Goal: Transaction & Acquisition: Purchase product/service

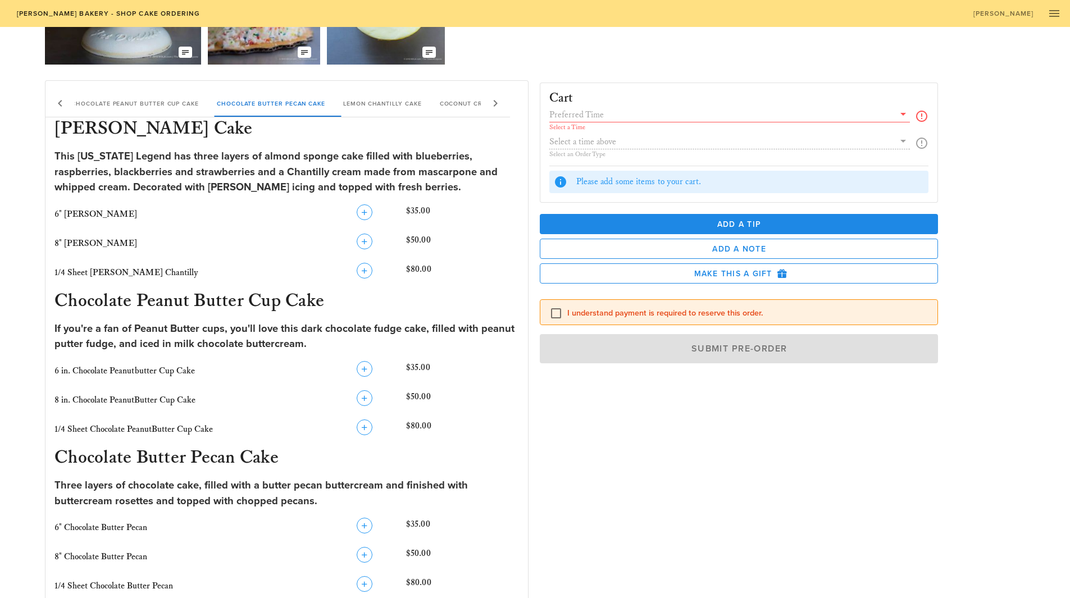
scroll to position [169, 0]
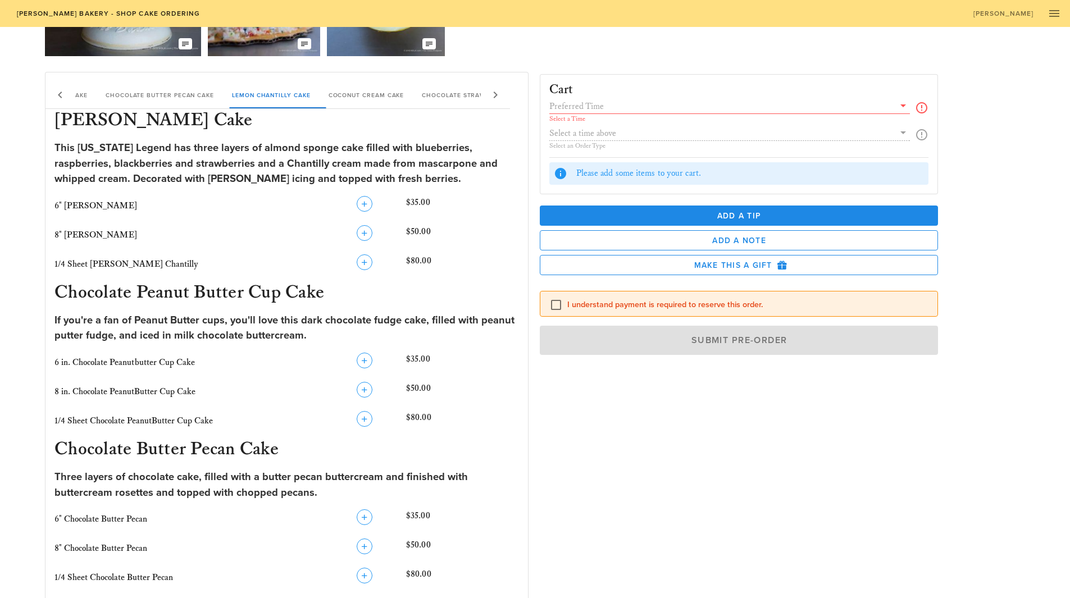
click at [673, 104] on input "text" at bounding box center [721, 106] width 345 height 15
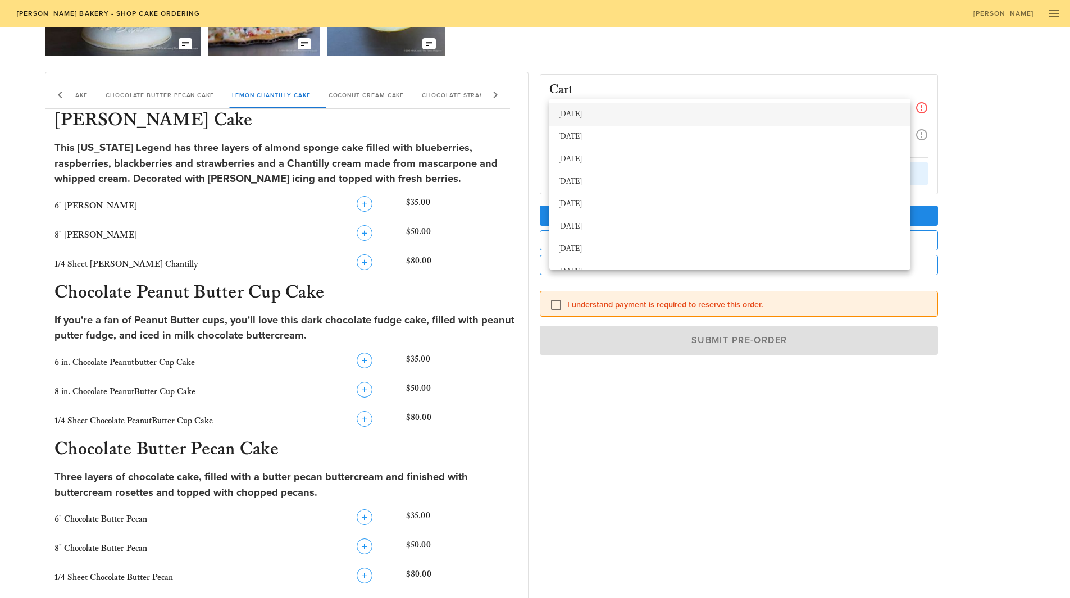
click at [667, 107] on div "[DATE]" at bounding box center [729, 115] width 343 height 18
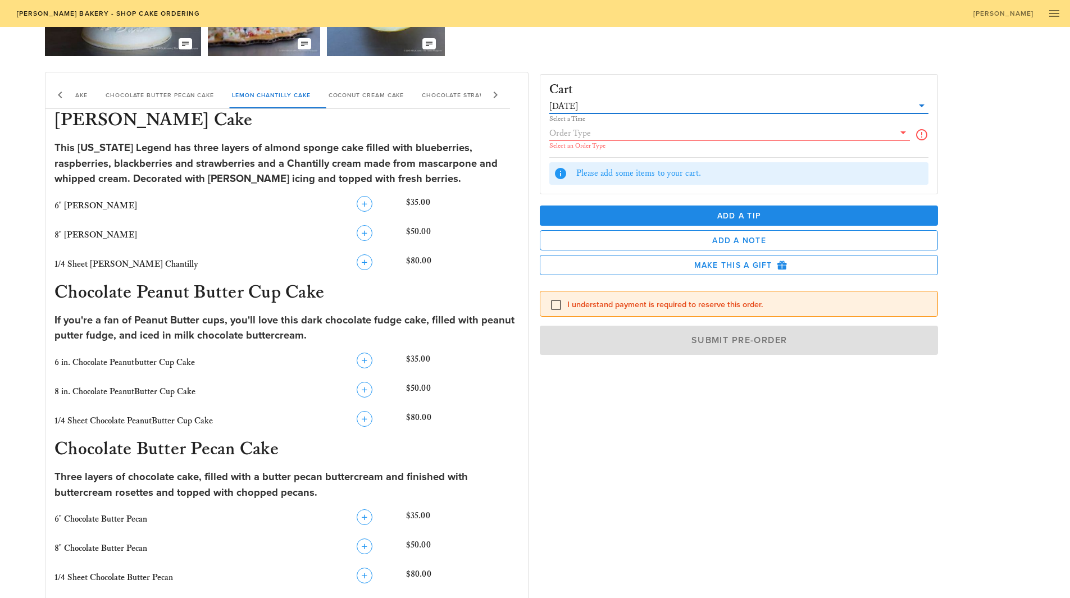
click at [913, 132] on div "Select an Order Type" at bounding box center [739, 138] width 380 height 25
click at [903, 135] on icon at bounding box center [903, 132] width 13 height 13
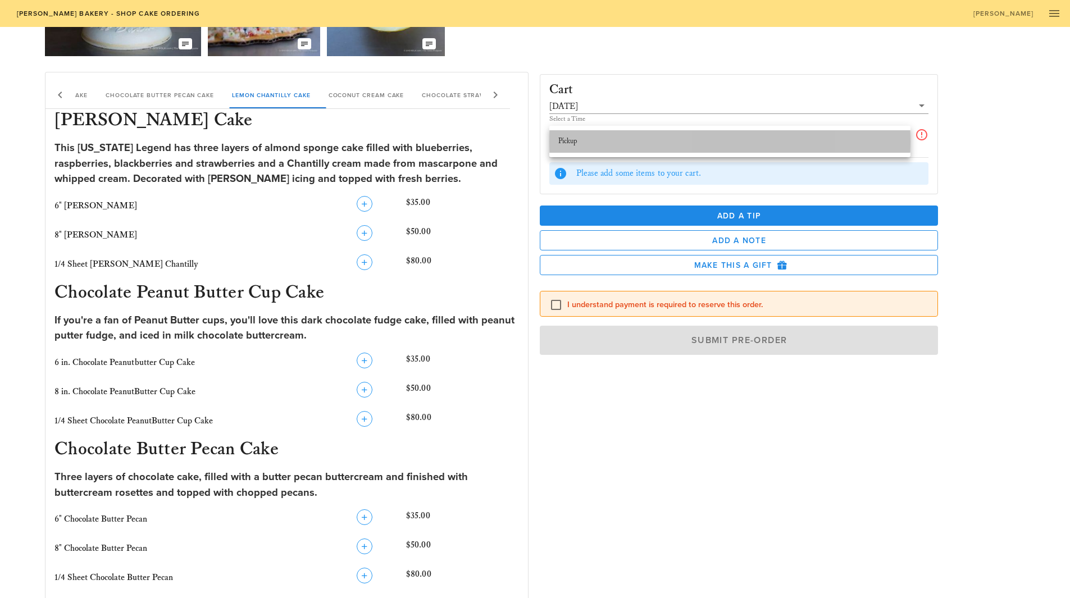
click at [833, 138] on div "Pickup" at bounding box center [729, 141] width 343 height 9
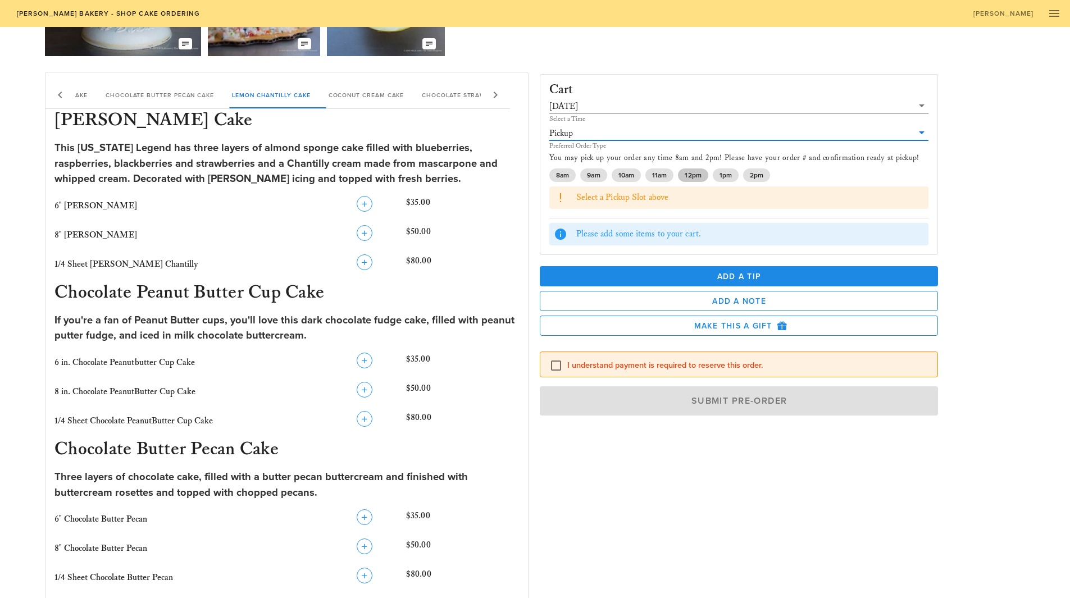
click at [694, 172] on span "12pm" at bounding box center [693, 175] width 16 height 13
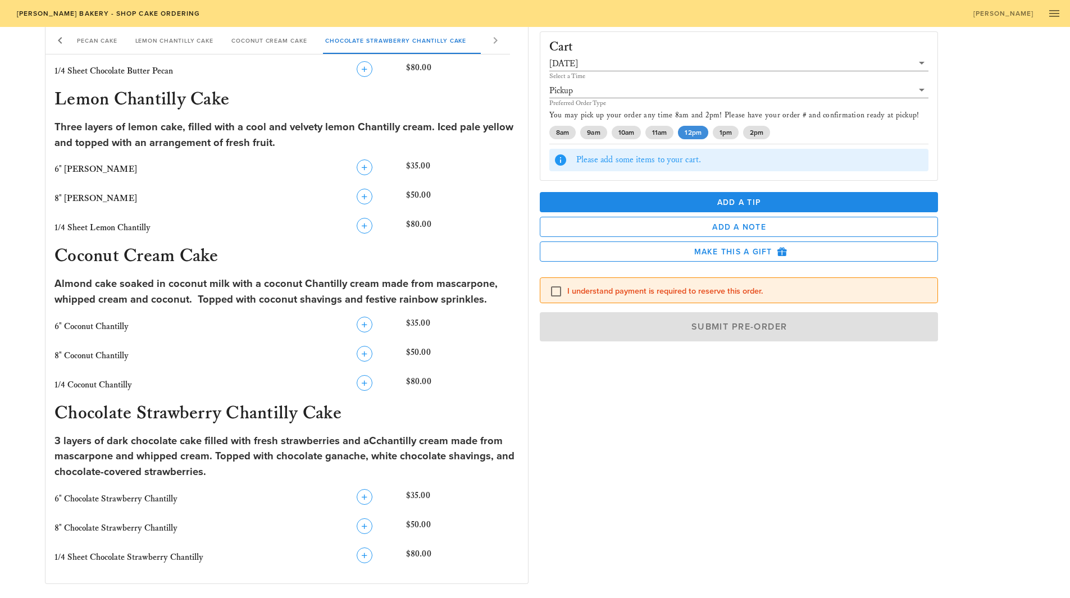
scroll to position [708, 0]
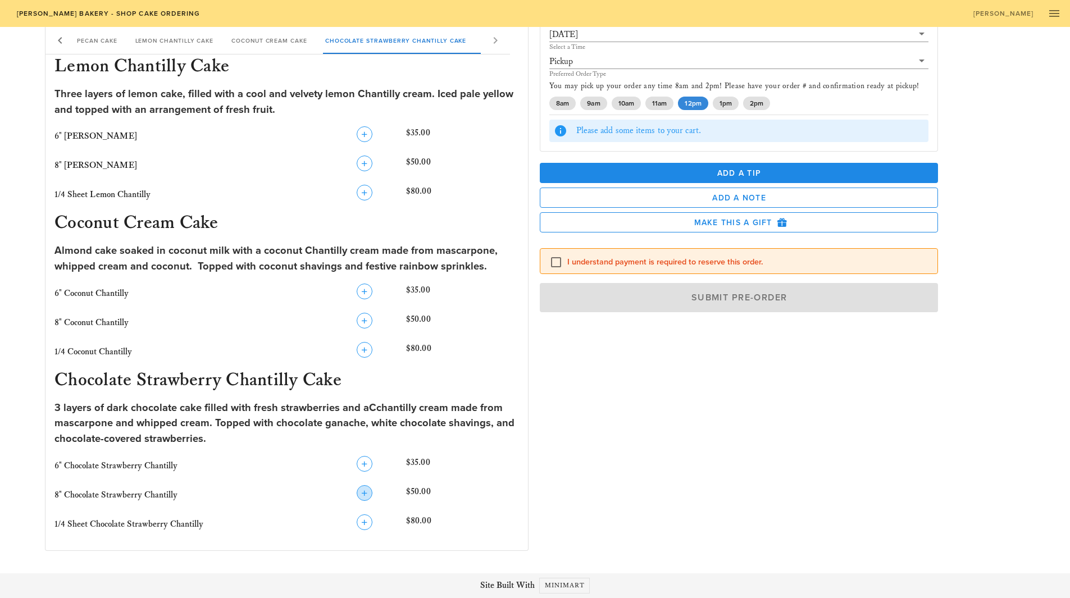
click at [361, 493] on icon "button" at bounding box center [364, 492] width 13 height 13
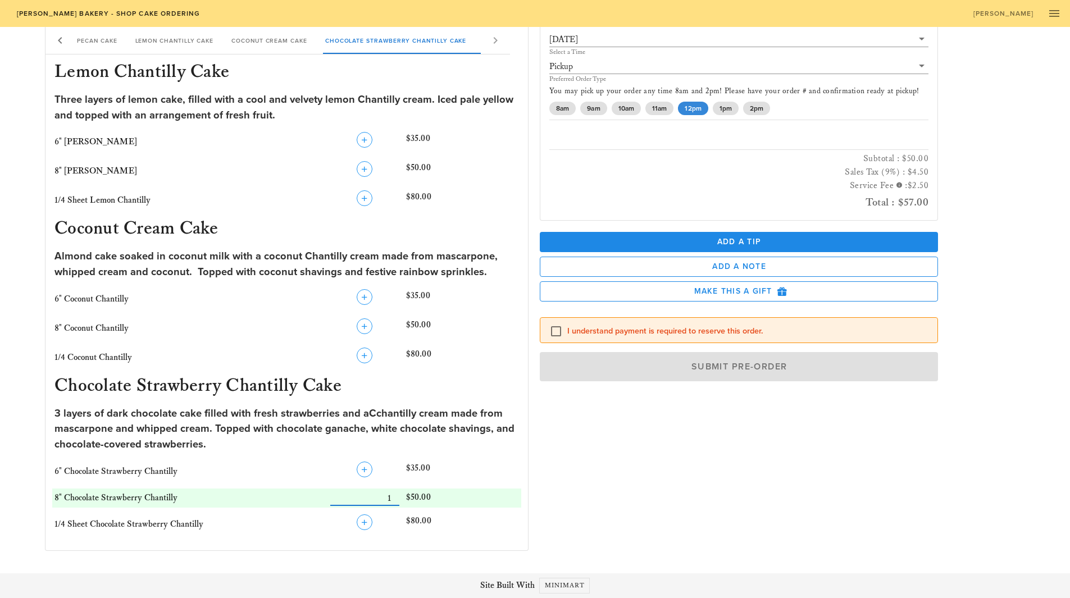
scroll to position [703, 0]
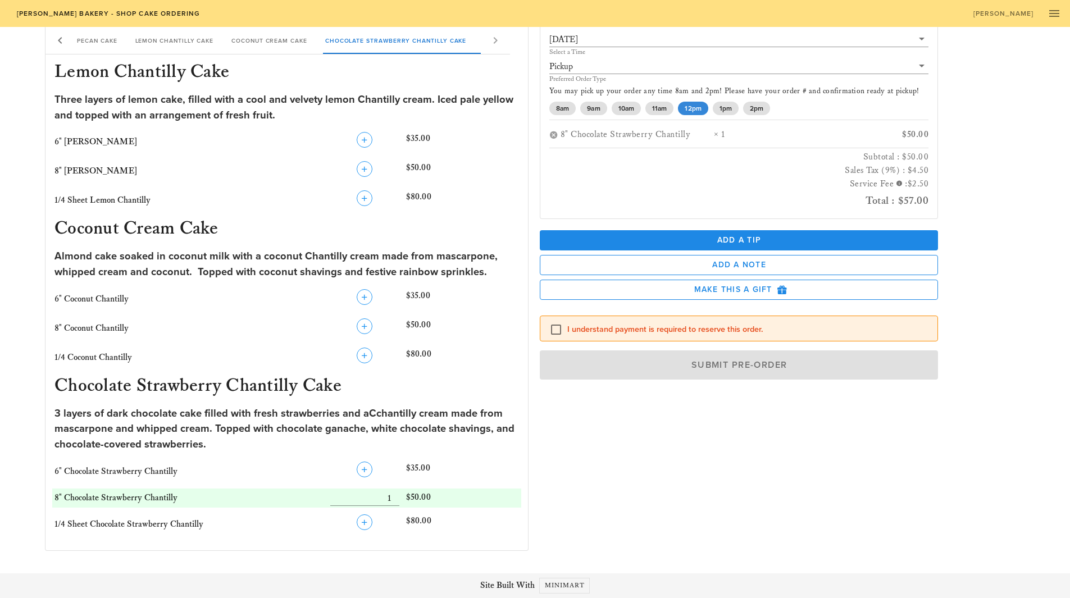
click at [588, 330] on label "I understand payment is required to reserve this order." at bounding box center [748, 329] width 362 height 11
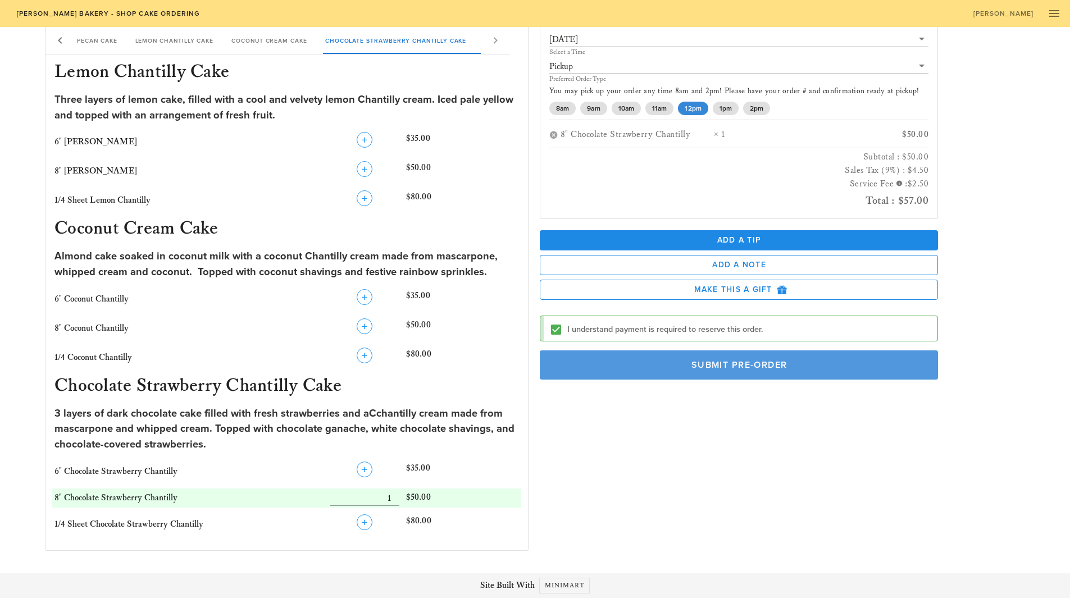
click at [776, 368] on span "Submit Pre-Order" at bounding box center [739, 364] width 373 height 11
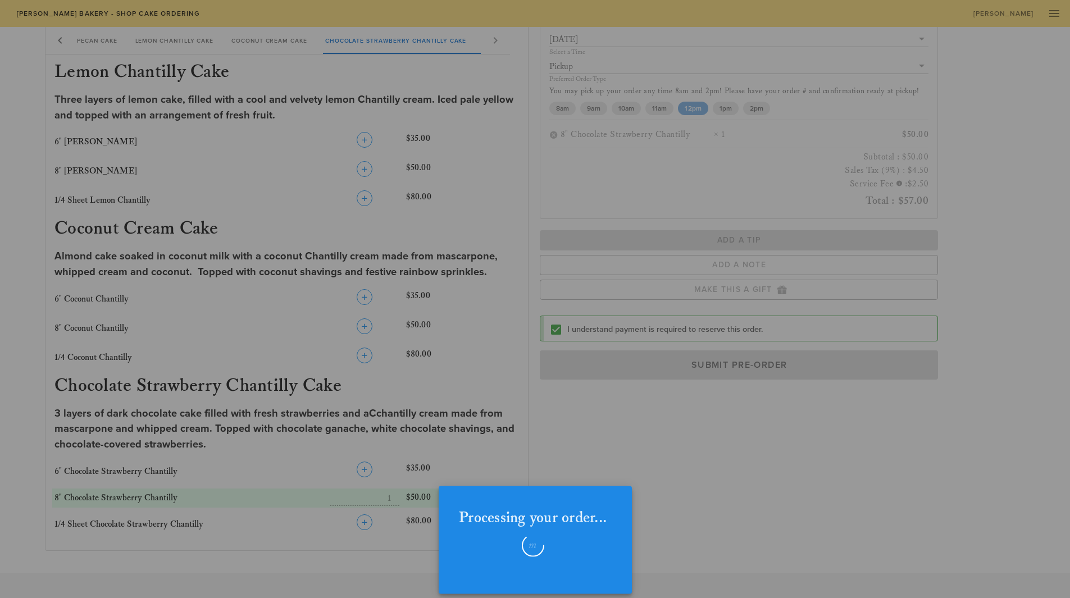
checkbox input "false"
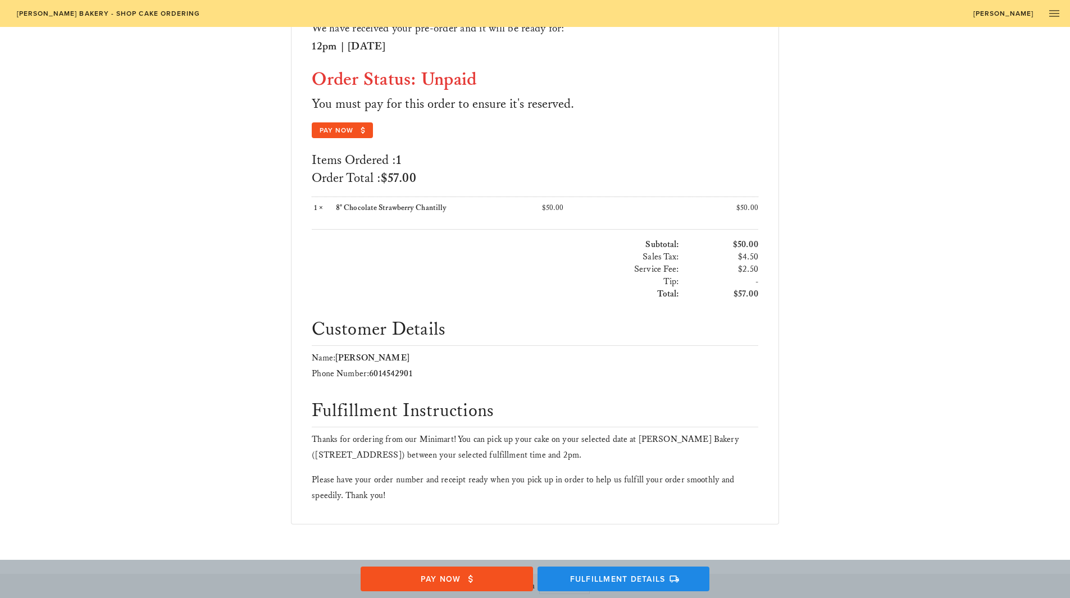
scroll to position [119, 0]
click at [480, 578] on span "Pay Now" at bounding box center [446, 579] width 151 height 10
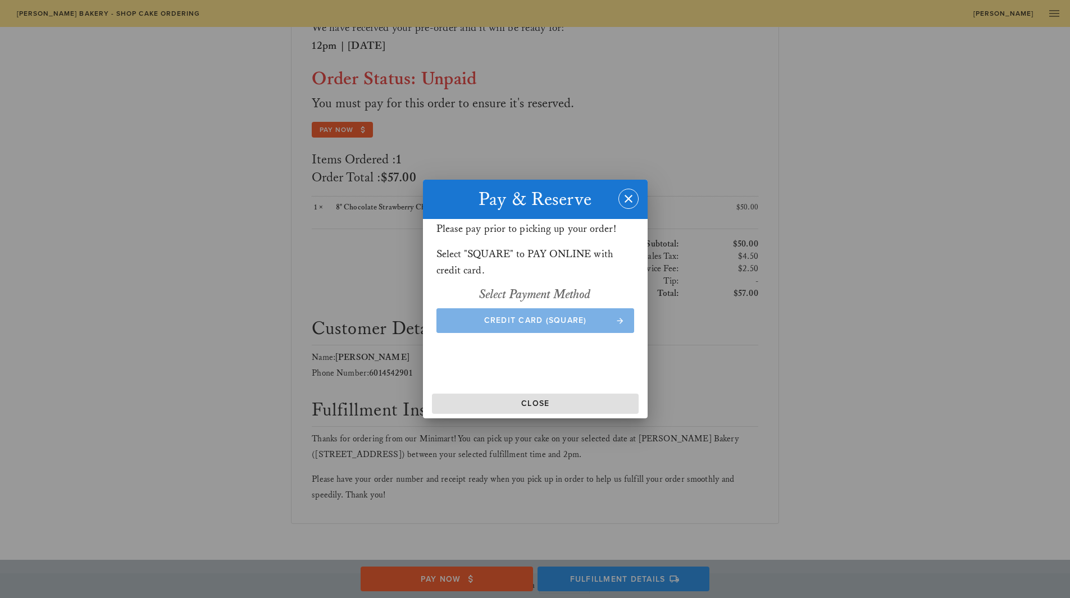
click at [553, 321] on span "Credit Card (Square)" at bounding box center [535, 321] width 176 height 10
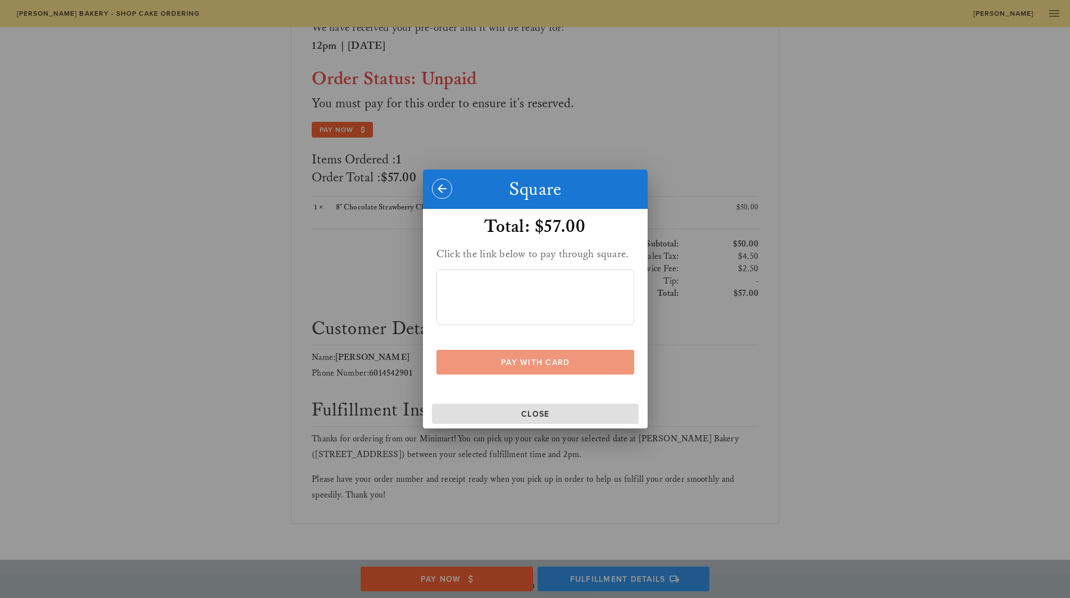
click at [541, 361] on span "Pay With Card" at bounding box center [535, 363] width 176 height 10
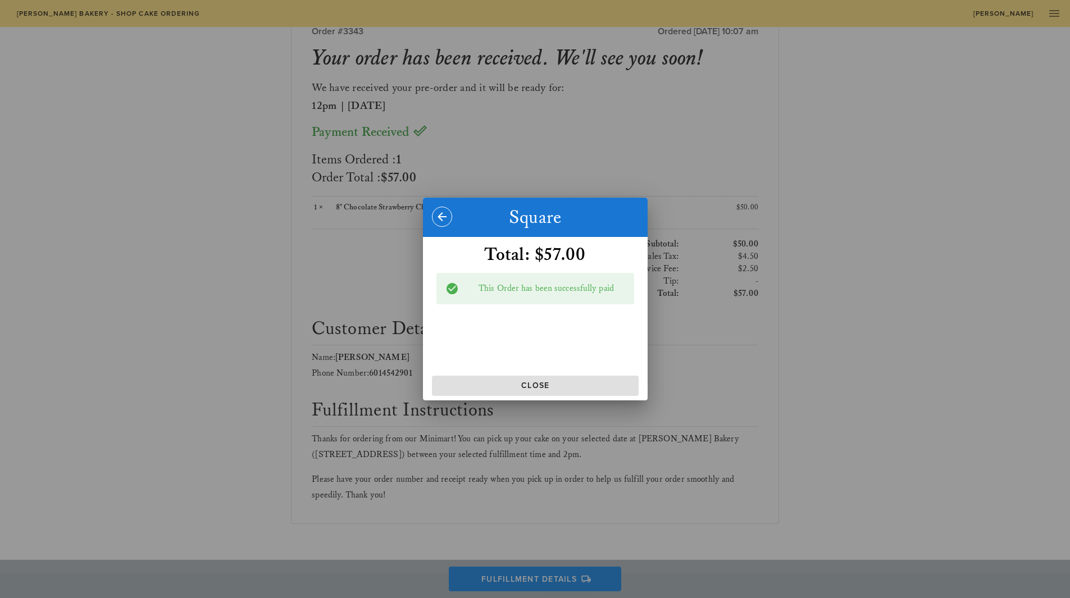
scroll to position [59, 0]
click at [539, 388] on span "Close" at bounding box center [535, 386] width 198 height 10
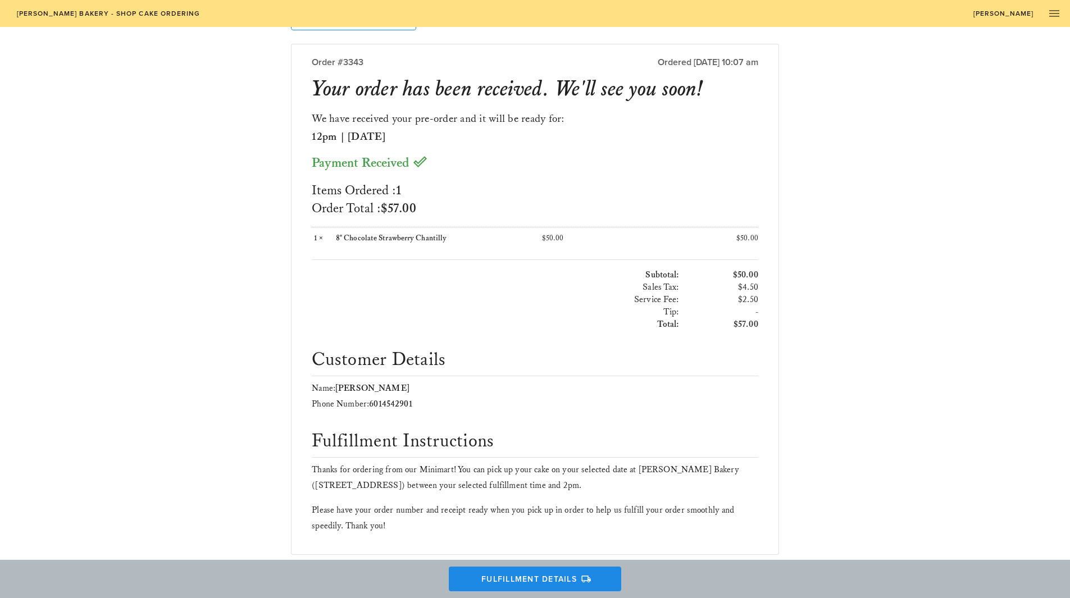
scroll to position [0, 0]
